Goal: Information Seeking & Learning: Learn about a topic

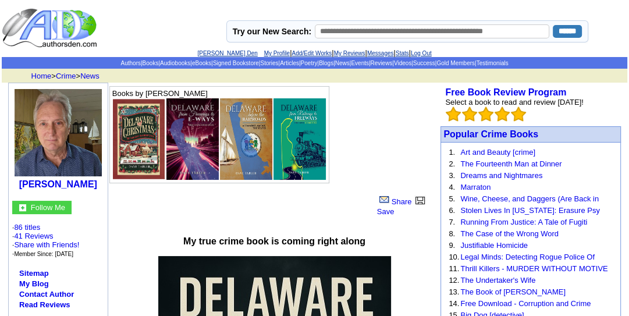
click at [358, 133] on td "Books by [PERSON_NAME]" at bounding box center [271, 134] width 326 height 99
click at [358, 142] on td "Books by Dave Tabler" at bounding box center [271, 134] width 326 height 99
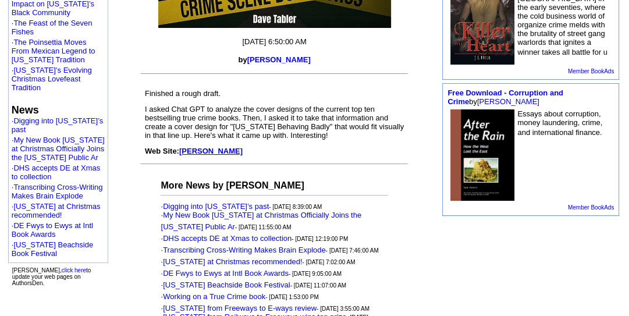
scroll to position [596, 0]
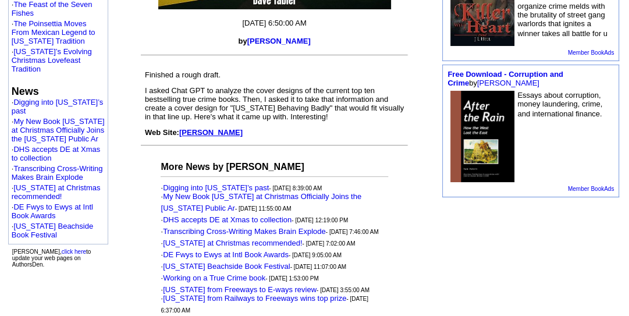
click at [293, 73] on td "Finished a rough draft." at bounding box center [274, 75] width 266 height 16
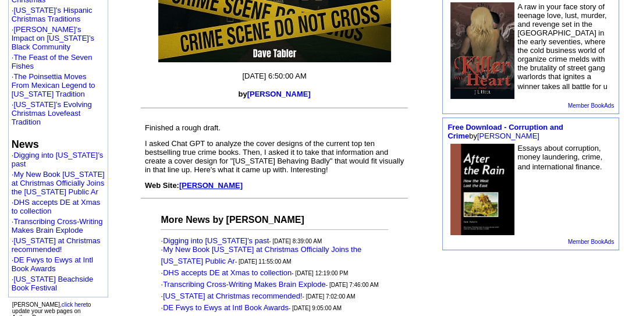
scroll to position [559, 0]
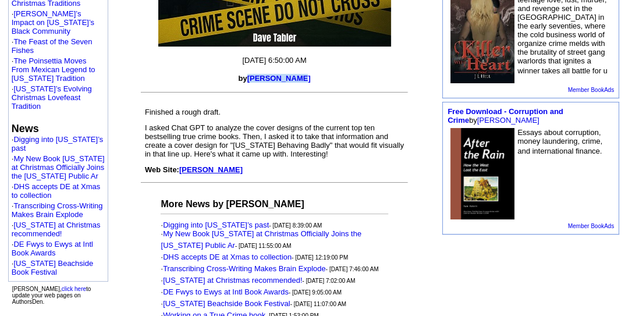
drag, startPoint x: 257, startPoint y: 76, endPoint x: 307, endPoint y: 79, distance: 50.7
click at [307, 79] on p "by Dave Tabler" at bounding box center [274, 78] width 333 height 9
copy font "Dave Tabler"
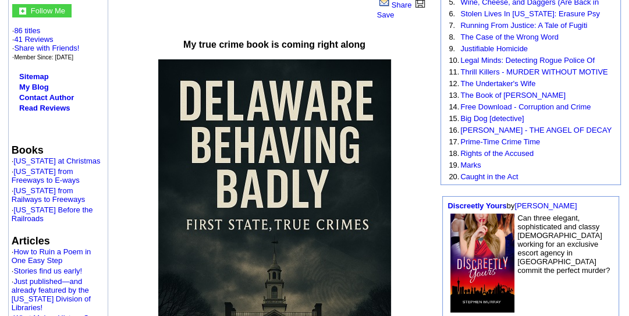
scroll to position [186, 0]
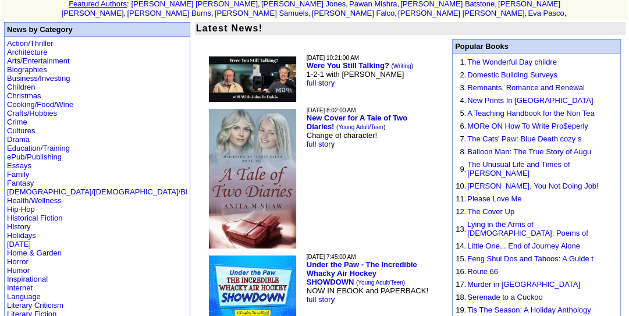
scroll to position [112, 0]
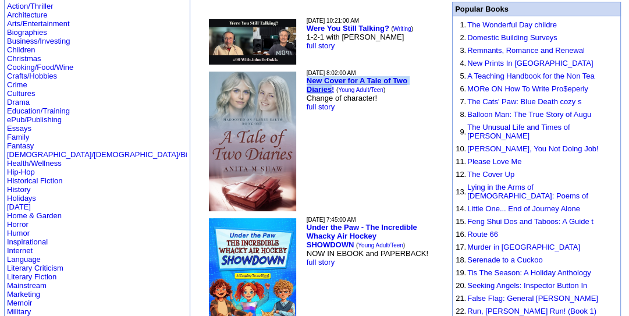
drag, startPoint x: 232, startPoint y: 70, endPoint x: 361, endPoint y: 70, distance: 129.7
click at [361, 70] on td "9/5/2025 8:02:00 AM New Cover for A Tale of Two Diaries! ( Young Adult/Teen ) C…" at bounding box center [374, 141] width 137 height 144
copy b "New Cover for A Tale of Two Diaries"
click at [307, 102] on link "full story" at bounding box center [321, 106] width 28 height 9
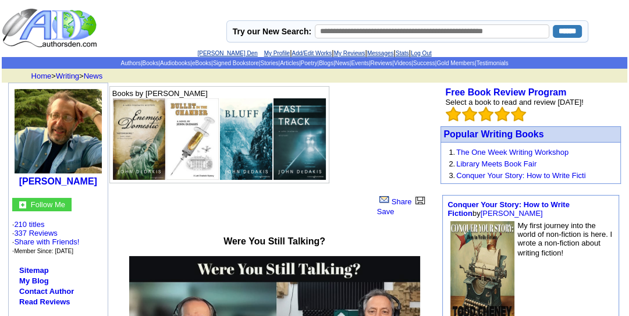
click at [393, 156] on td "Books by John DeDakis" at bounding box center [271, 134] width 326 height 99
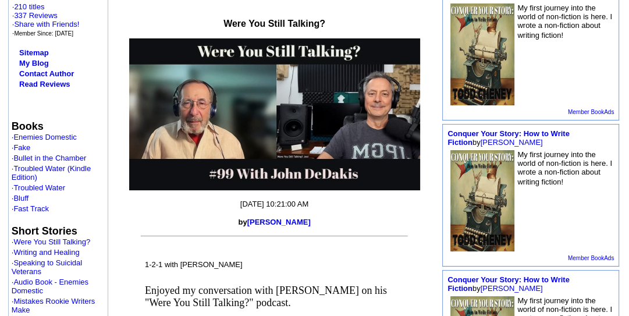
scroll to position [205, 0]
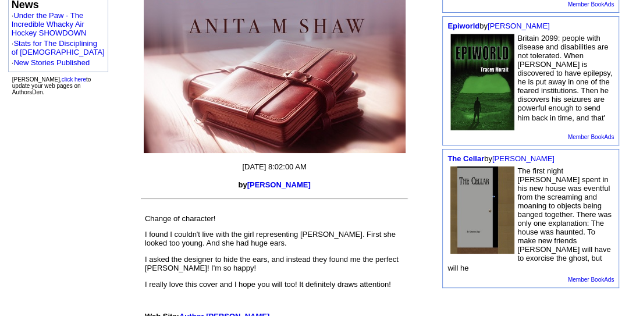
scroll to position [559, 0]
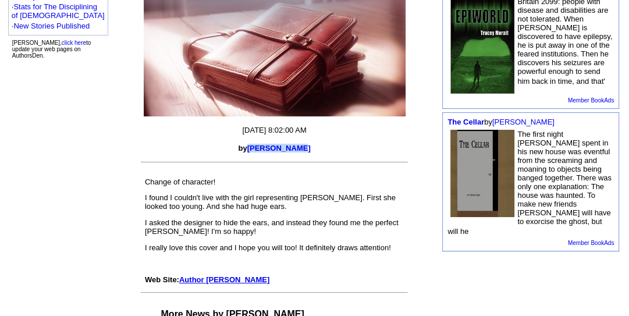
drag, startPoint x: 254, startPoint y: 145, endPoint x: 311, endPoint y: 147, distance: 57.0
click at [311, 147] on p "by [PERSON_NAME]" at bounding box center [274, 148] width 333 height 9
copy font "Anita M Shaw"
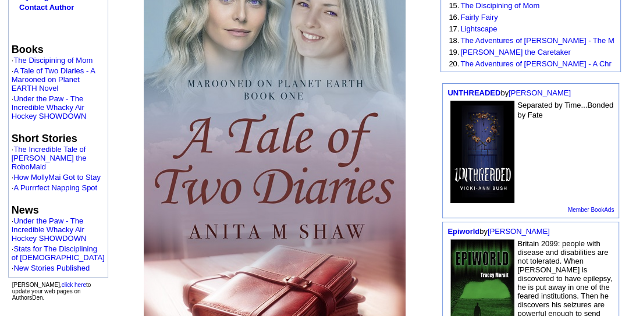
scroll to position [317, 0]
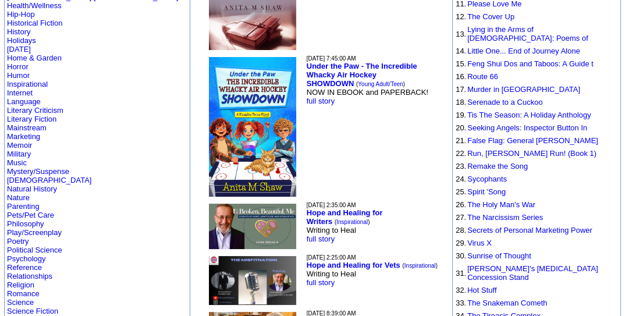
scroll to position [288, 0]
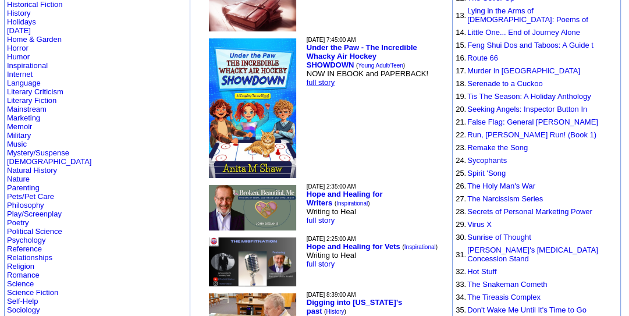
click at [307, 78] on link "full story" at bounding box center [321, 82] width 28 height 9
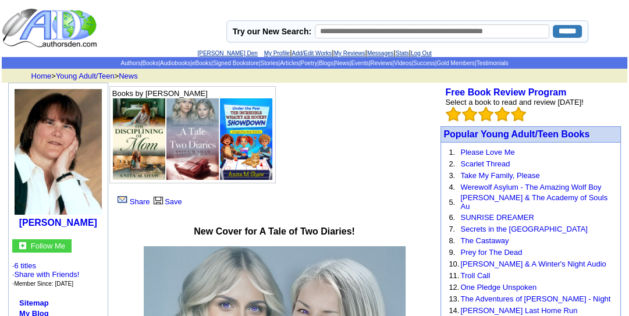
click at [332, 156] on td "Books by Anita M Shaw" at bounding box center [271, 134] width 326 height 99
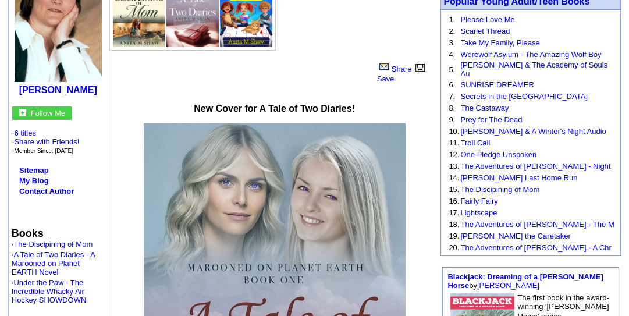
scroll to position [112, 0]
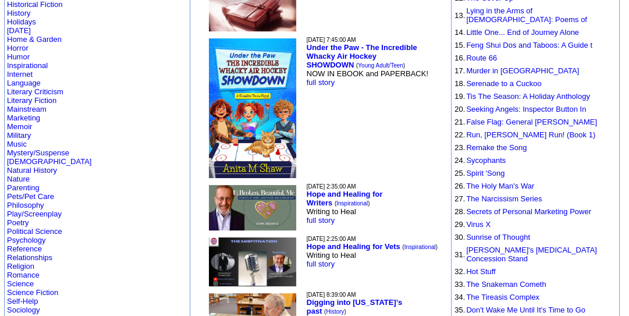
scroll to position [288, 0]
click at [306, 131] on td "[DATE] 7:45:00 AM Under the Paw - The Incredible Whacky Air Hockey SHOWDOWN ( Y…" at bounding box center [373, 108] width 135 height 144
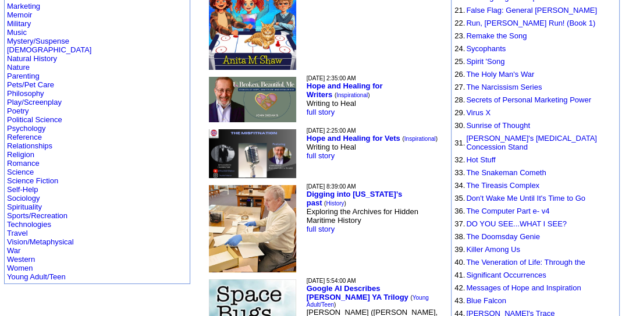
scroll to position [418, 0]
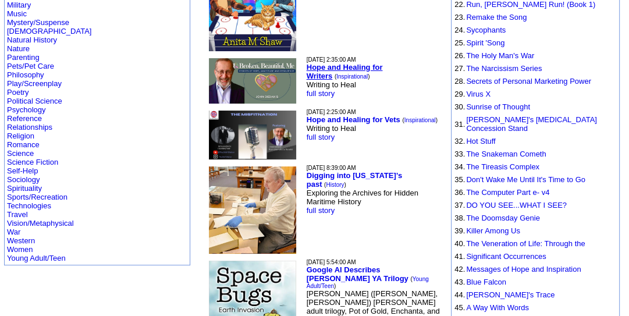
click at [307, 65] on b "Hope and Healing for Writers" at bounding box center [345, 71] width 76 height 17
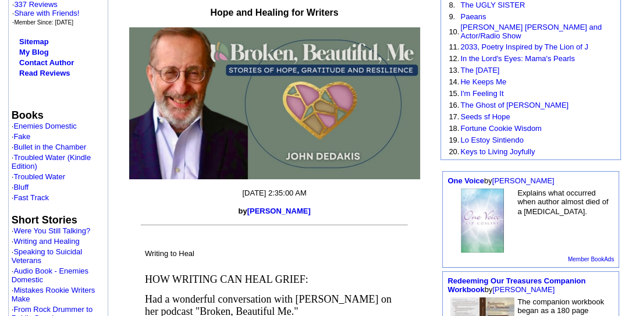
scroll to position [230, 0]
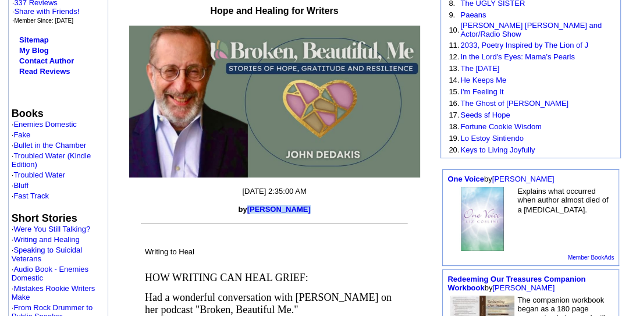
drag, startPoint x: 253, startPoint y: 206, endPoint x: 312, endPoint y: 207, distance: 59.4
click at [312, 207] on p "by John DeDakis" at bounding box center [274, 209] width 333 height 9
copy font "John DeDakis"
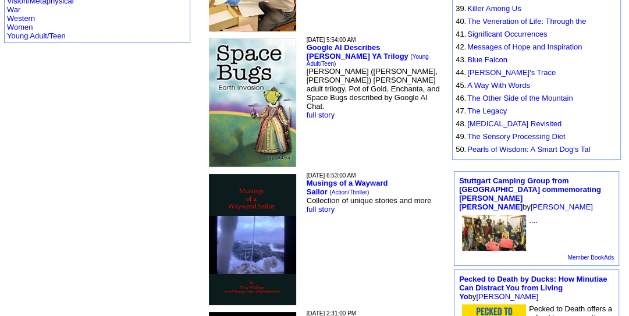
scroll to position [641, 0]
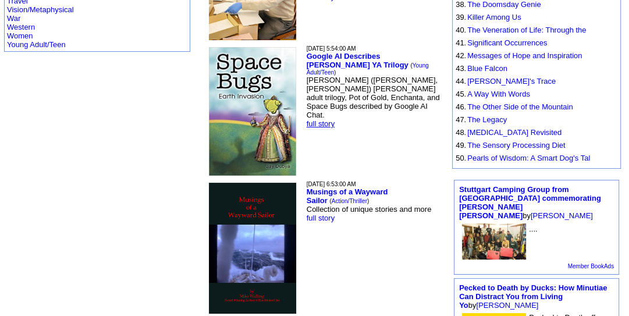
click at [307, 119] on link "full story" at bounding box center [321, 123] width 28 height 9
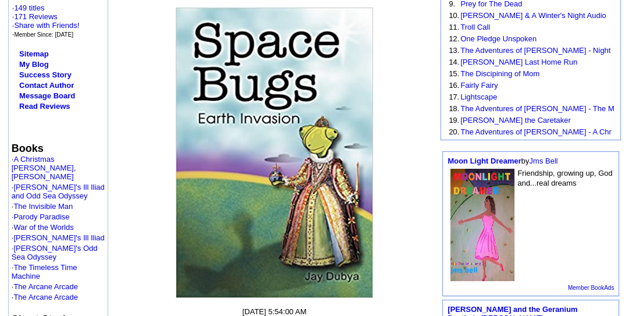
scroll to position [242, 0]
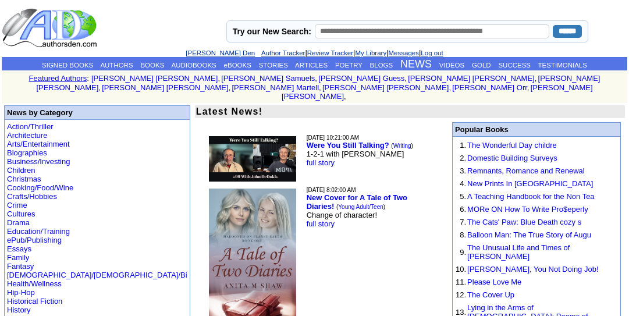
scroll to position [641, 0]
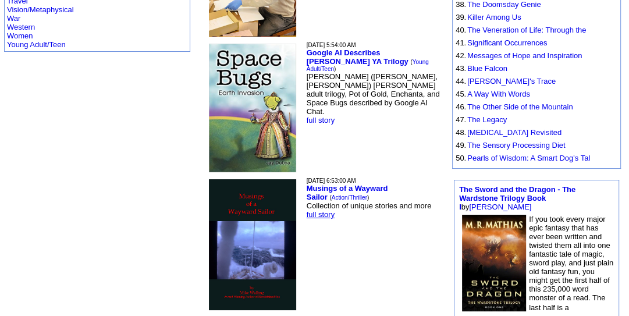
click at [307, 210] on link "full story" at bounding box center [321, 214] width 28 height 9
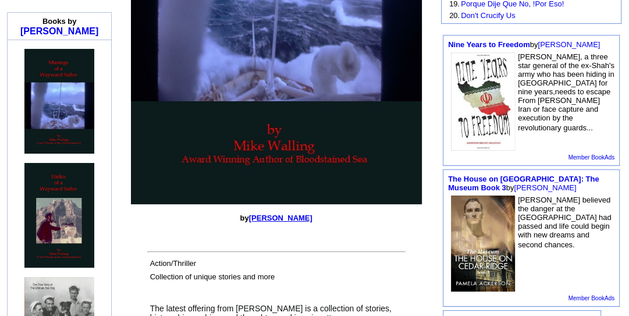
scroll to position [410, 0]
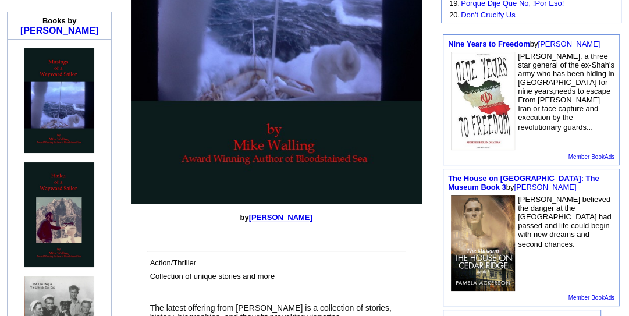
drag, startPoint x: 247, startPoint y: 216, endPoint x: 318, endPoint y: 217, distance: 71.0
click at [318, 217] on p "by Michael G Walling" at bounding box center [276, 217] width 322 height 9
copy font "Michael G Walling"
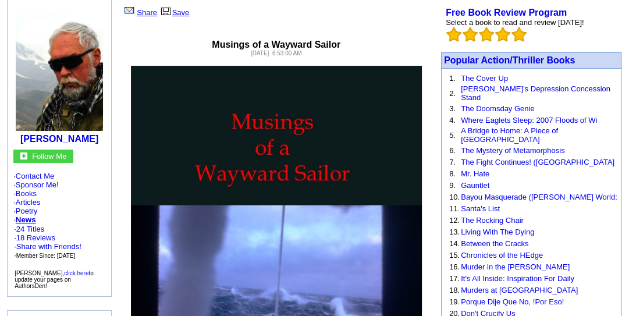
scroll to position [0, 0]
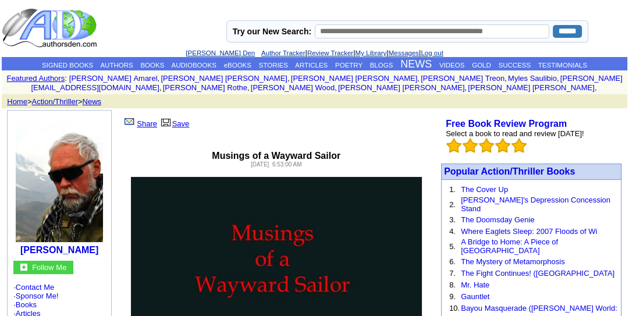
click at [406, 105] on td "Home > Action/Thriller > News" at bounding box center [303, 101] width 602 height 11
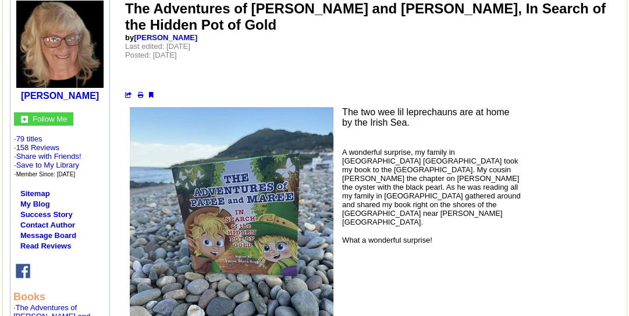
scroll to position [74, 0]
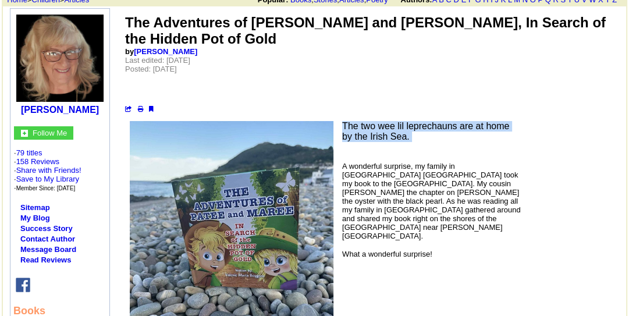
drag, startPoint x: 342, startPoint y: 104, endPoint x: 407, endPoint y: 126, distance: 69.0
click at [407, 126] on td "The two wee lil leprechauns are at home by the Irish Sea. A wonderful surprise,…" at bounding box center [321, 257] width 404 height 276
copy td "The two wee lil leprechauns are at home by the Irish Sea."
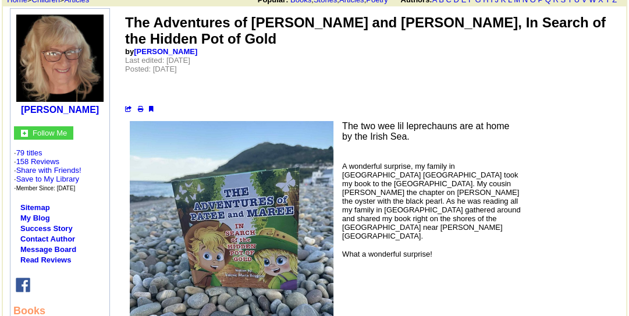
click at [369, 182] on font "A wonderful surprise, my family in Dublin Ireland took my book to the Irish Sea…" at bounding box center [431, 201] width 179 height 79
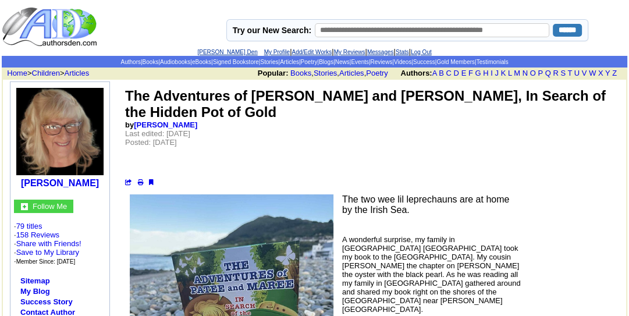
scroll to position [0, 0]
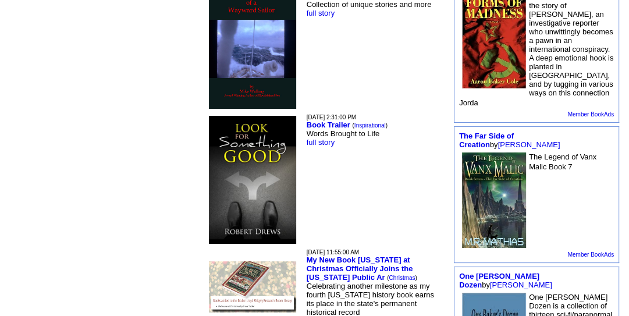
scroll to position [855, 0]
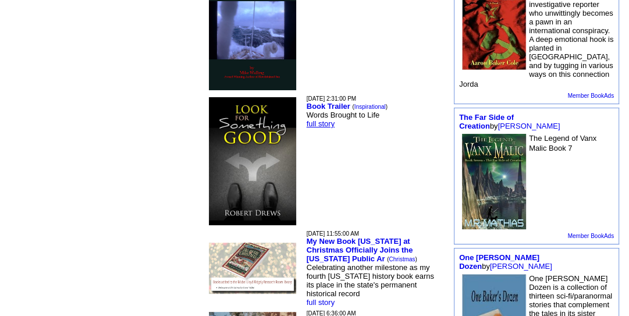
click at [307, 119] on link "full story" at bounding box center [321, 123] width 28 height 9
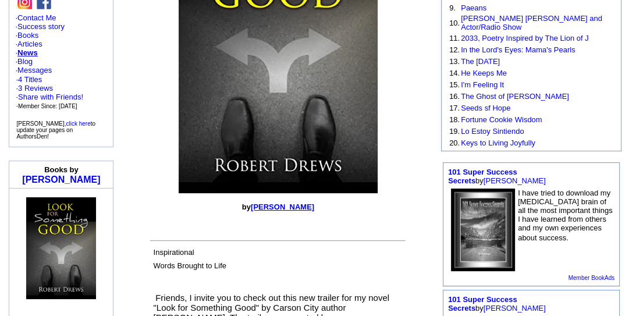
scroll to position [242, 0]
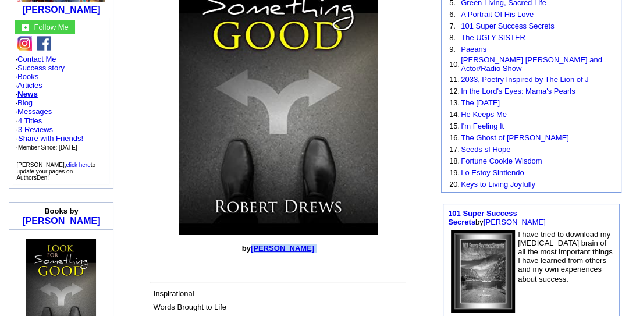
drag, startPoint x: 254, startPoint y: 229, endPoint x: 308, endPoint y: 236, distance: 54.5
click at [308, 236] on center "Book Trailer Saturday, August 16, 2025 2:31:00 PM by Robert H Drews Inspiration…" at bounding box center [278, 248] width 318 height 700
copy center "Robert H Drews"
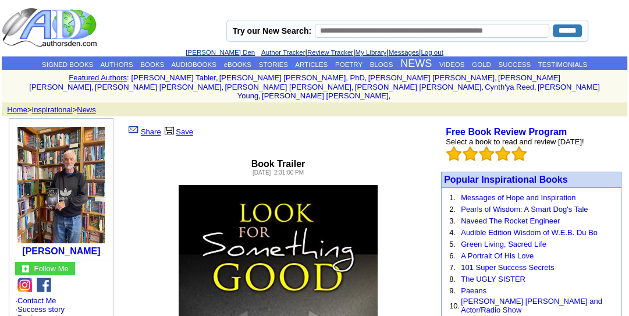
scroll to position [0, 0]
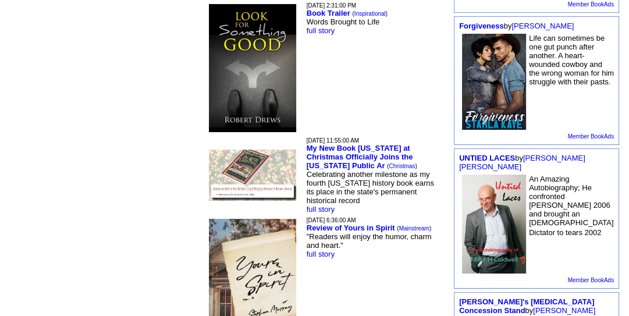
scroll to position [948, 0]
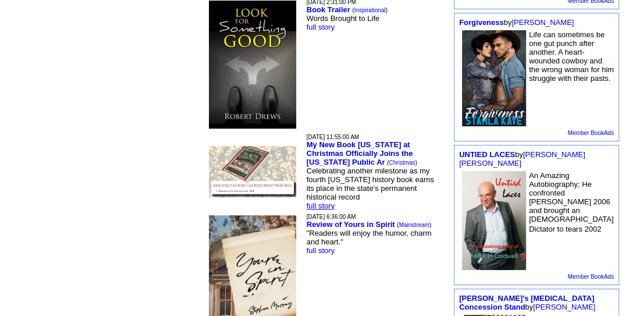
click at [307, 201] on link "full story" at bounding box center [321, 205] width 28 height 9
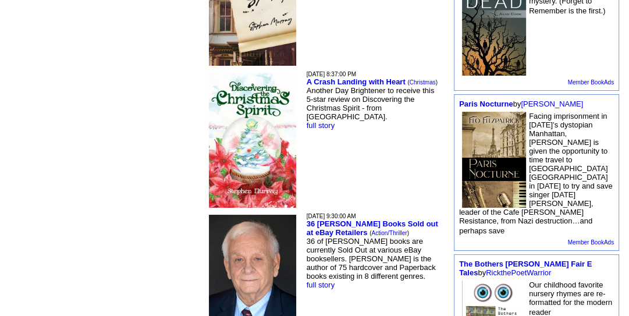
scroll to position [1236, 0]
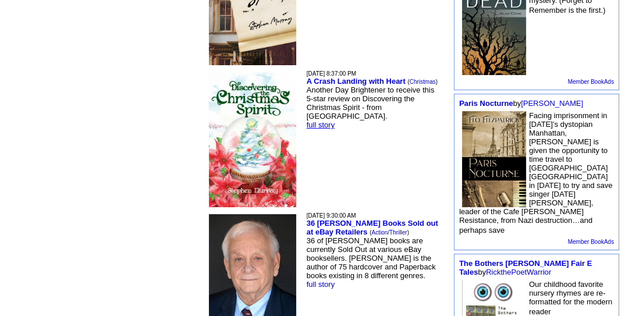
click at [307, 120] on link "full story" at bounding box center [321, 124] width 28 height 9
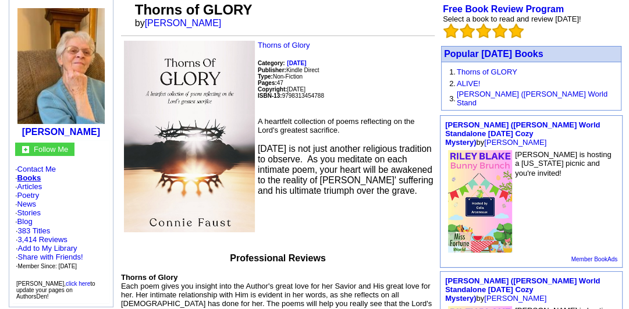
scroll to position [112, 0]
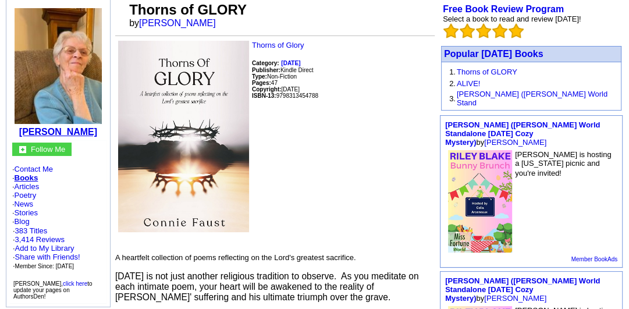
click at [73, 127] on b "Connie Faust" at bounding box center [58, 132] width 78 height 10
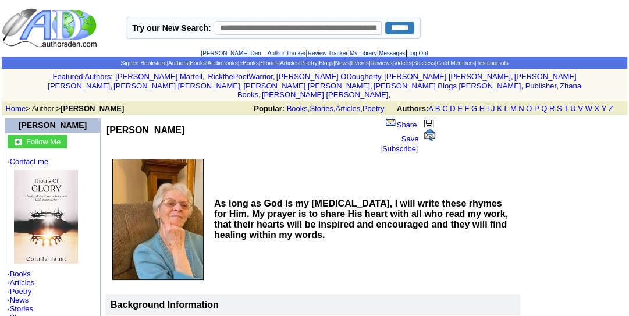
click at [277, 198] on b "As long as God is my muse, I will write these rhymes for Him. My prayer is to s…" at bounding box center [361, 218] width 294 height 41
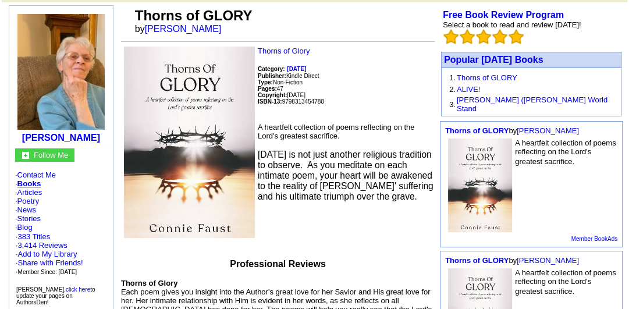
scroll to position [106, 0]
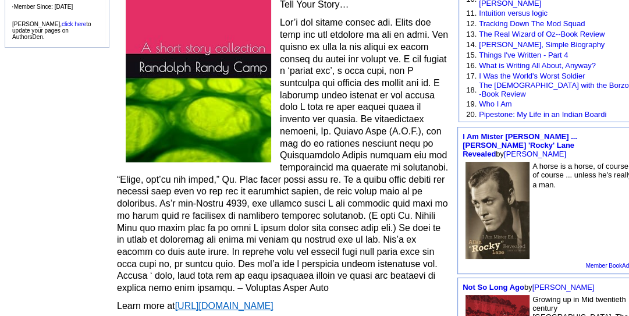
scroll to position [279, 0]
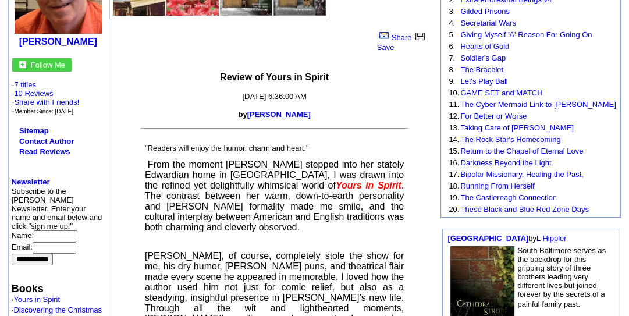
scroll to position [165, 0]
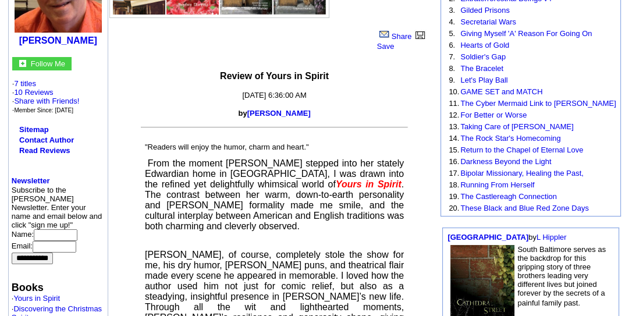
drag, startPoint x: 249, startPoint y: 109, endPoint x: 314, endPoint y: 114, distance: 65.3
click at [314, 114] on p "by Stephen Murray" at bounding box center [274, 113] width 333 height 9
copy font "Stephen Murray"
click at [365, 187] on span "From the moment Alicia stepped into her stately Edwardian home in Brighton, I w…" at bounding box center [274, 194] width 259 height 73
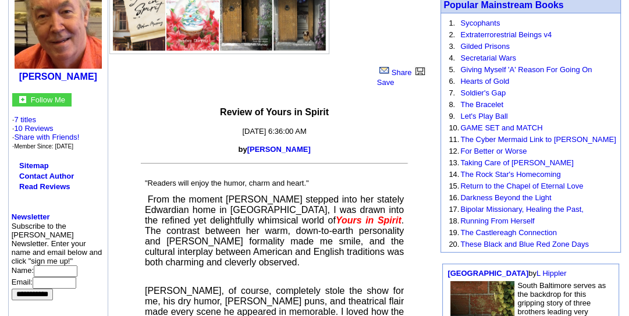
scroll to position [74, 0]
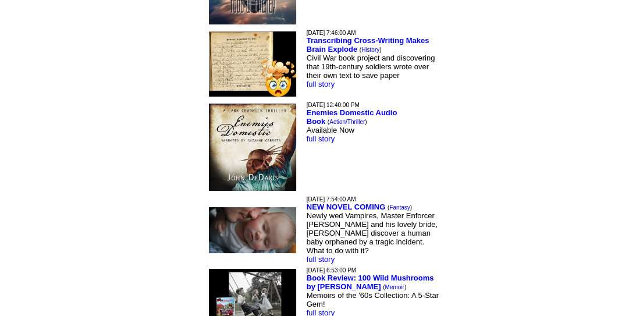
scroll to position [2978, 0]
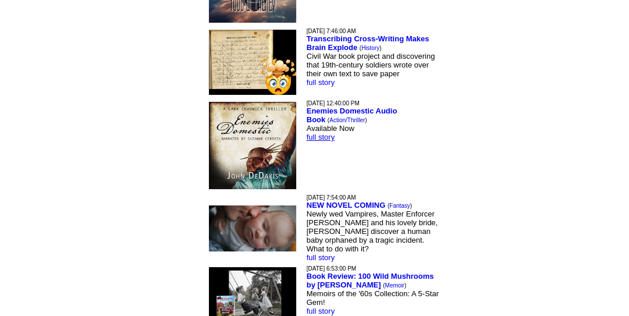
click at [307, 133] on link "full story" at bounding box center [321, 137] width 28 height 9
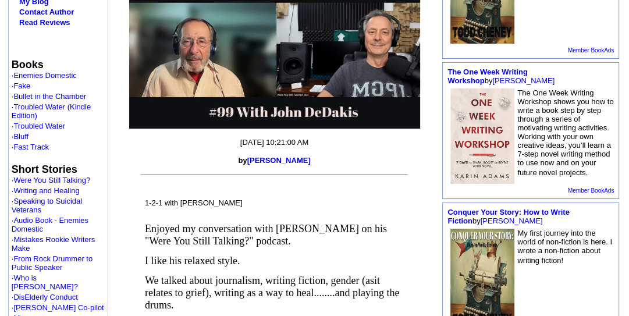
scroll to position [298, 0]
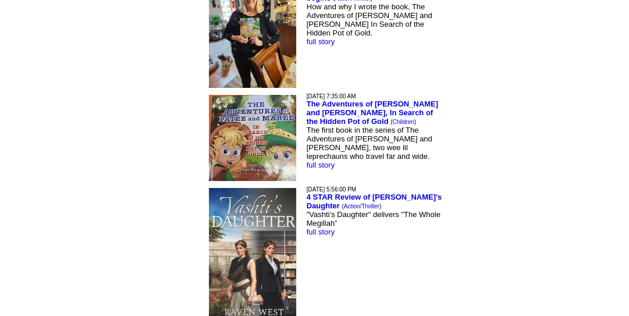
scroll to position [5221, 0]
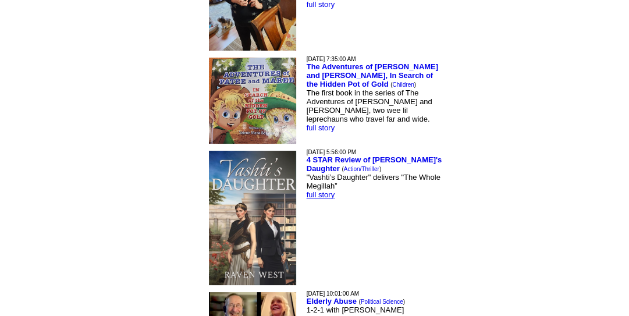
click at [307, 190] on link "full story" at bounding box center [321, 194] width 28 height 9
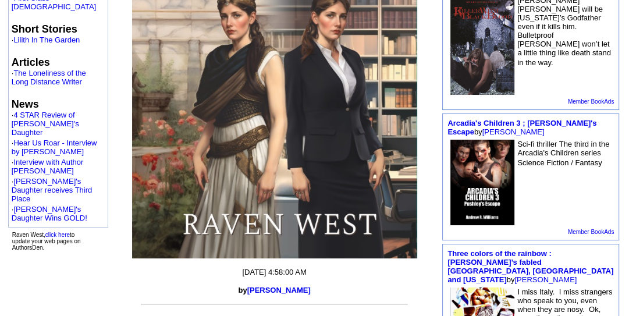
scroll to position [503, 0]
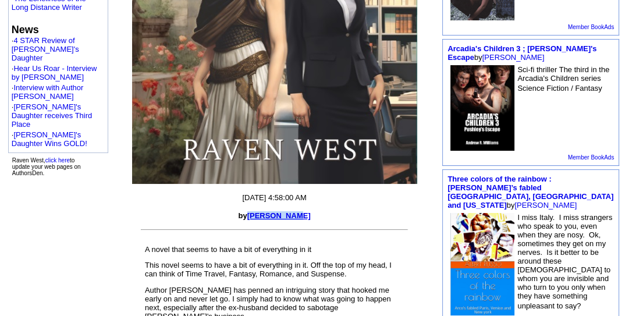
drag, startPoint x: 258, startPoint y: 215, endPoint x: 300, endPoint y: 214, distance: 42.5
click at [300, 214] on font "by Raven West" at bounding box center [274, 215] width 72 height 9
copy link "Raven West"
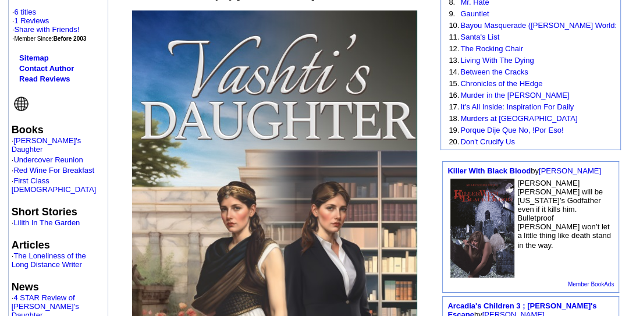
scroll to position [205, 0]
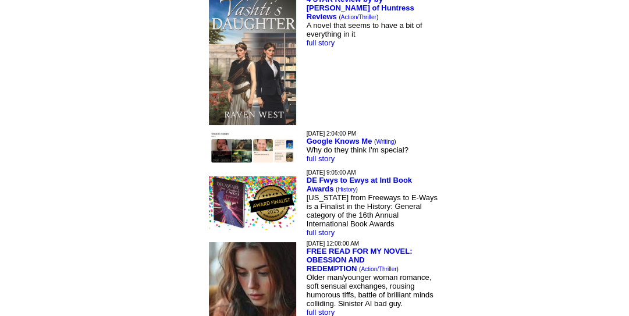
scroll to position [3873, 0]
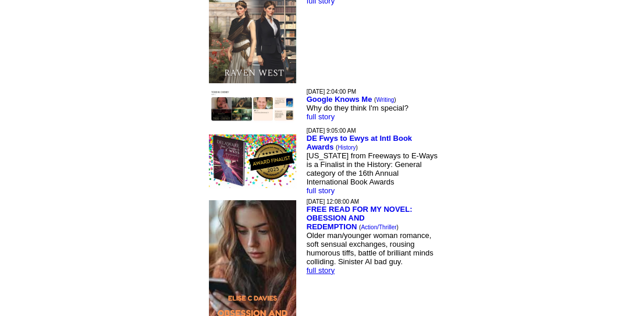
click at [307, 266] on link "full story" at bounding box center [321, 270] width 28 height 9
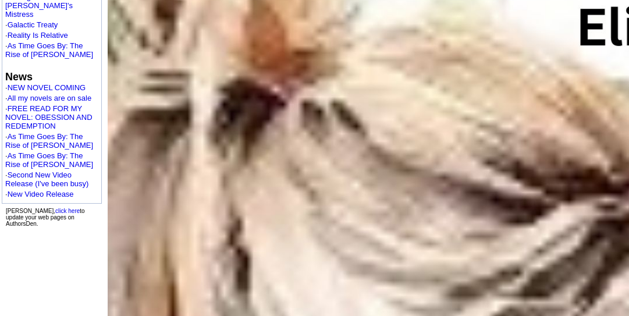
scroll to position [447, 0]
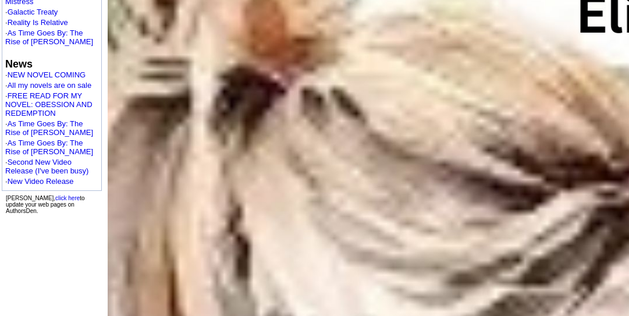
drag, startPoint x: 253, startPoint y: 165, endPoint x: 307, endPoint y: 168, distance: 54.2
copy link "[PERSON_NAME]"
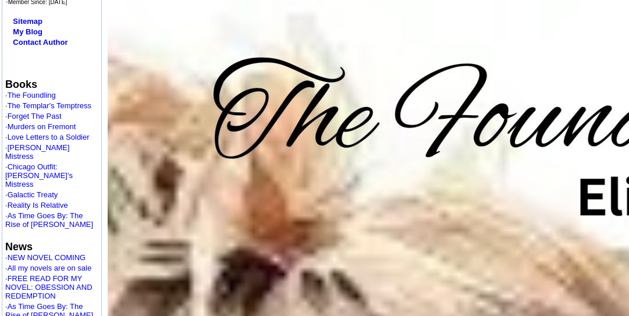
scroll to position [261, 0]
